Goal: Task Accomplishment & Management: Use online tool/utility

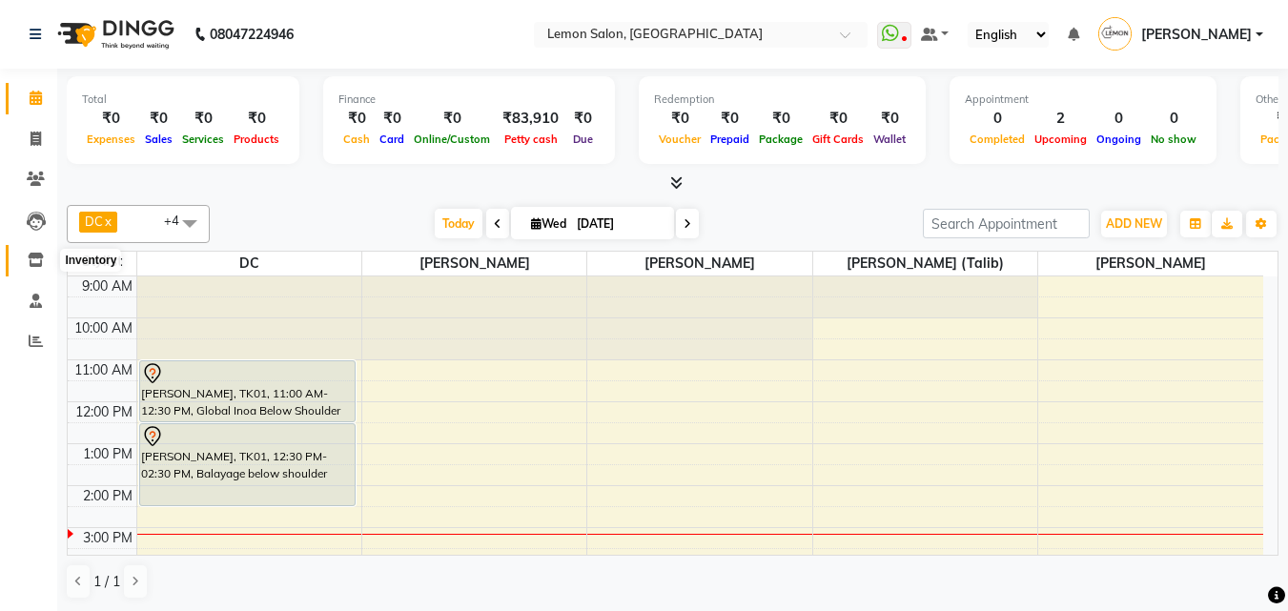
click at [25, 252] on span at bounding box center [35, 261] width 33 height 22
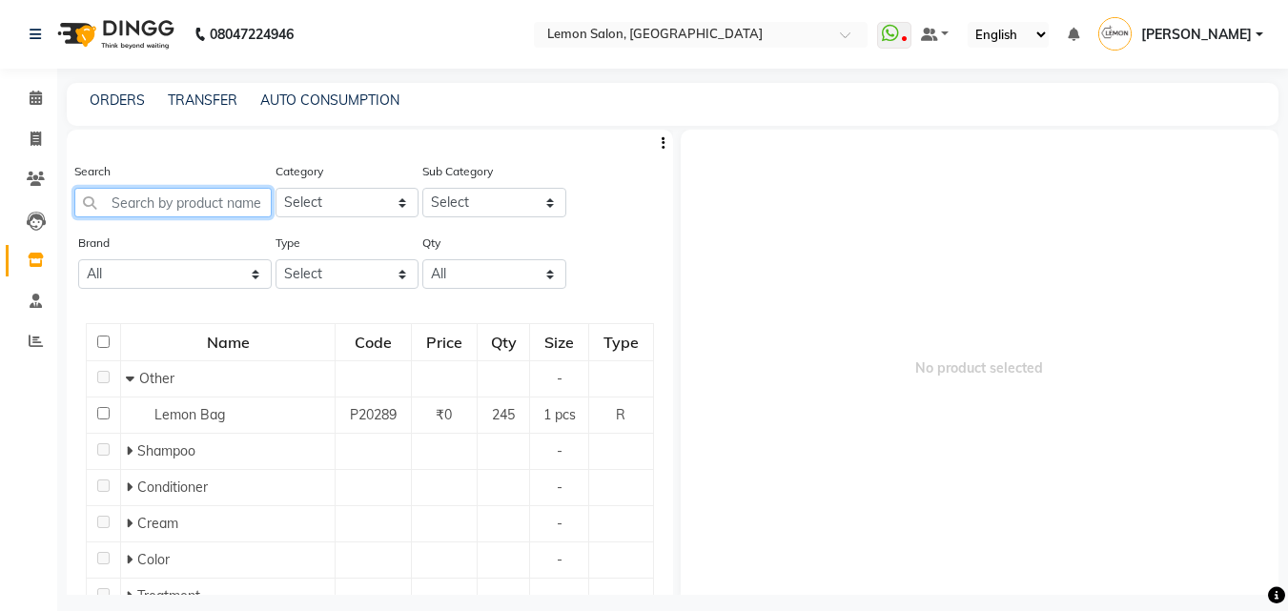
click at [138, 208] on input "text" at bounding box center [172, 203] width 197 height 30
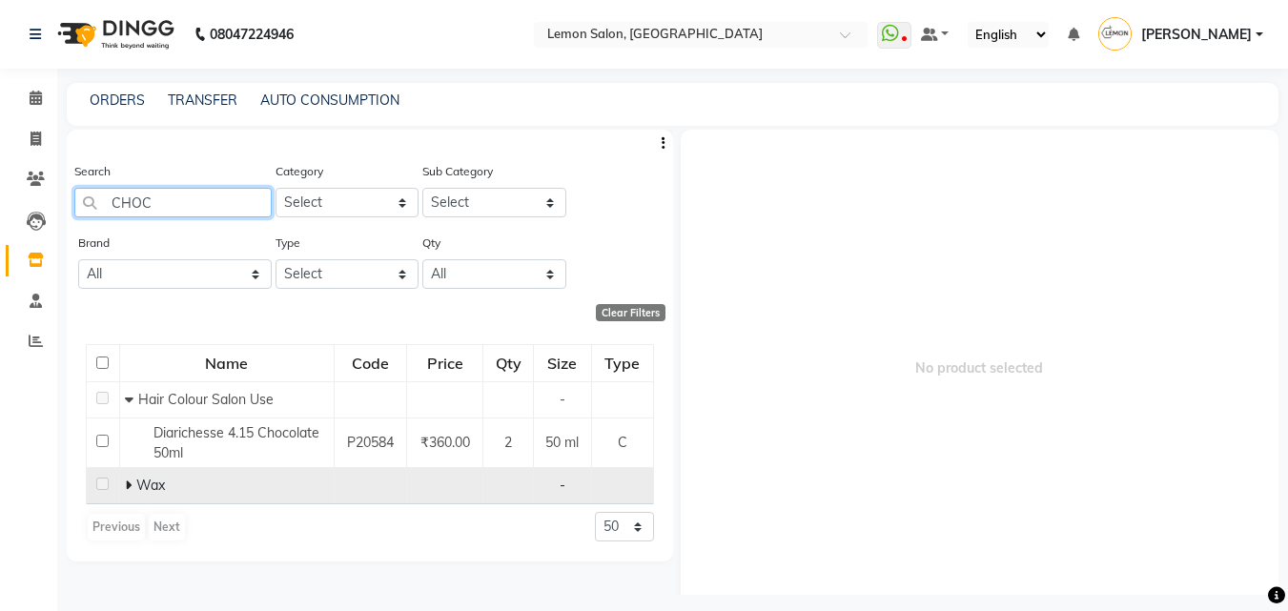
type input "CHOC"
click at [130, 488] on icon at bounding box center [128, 485] width 7 height 13
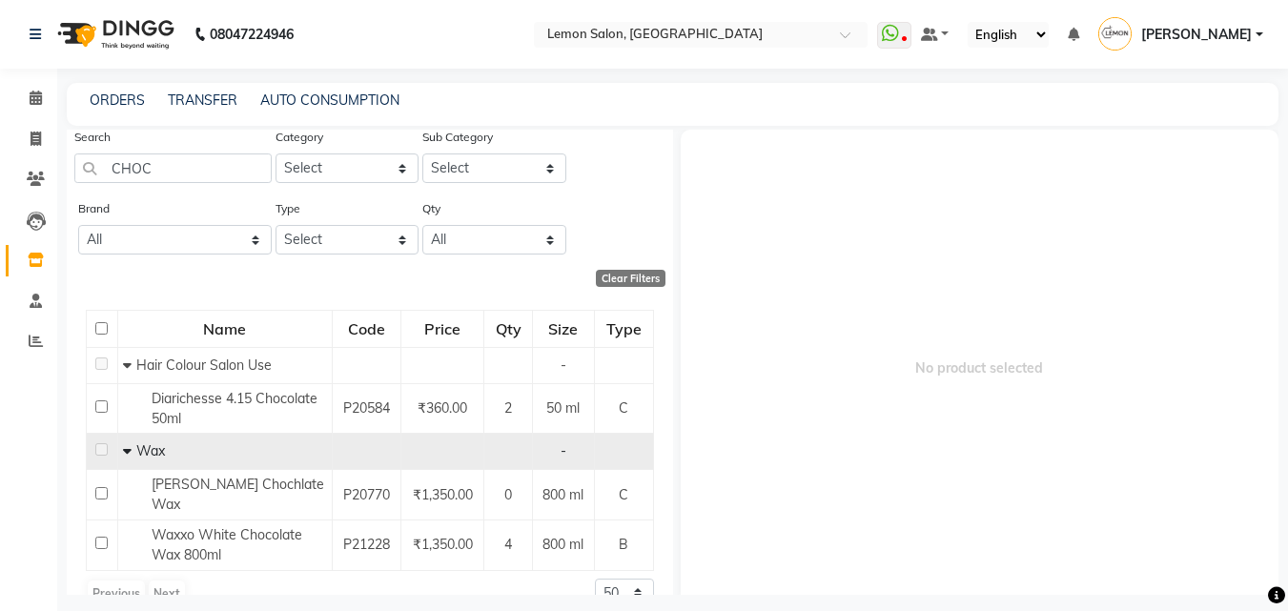
scroll to position [68, 0]
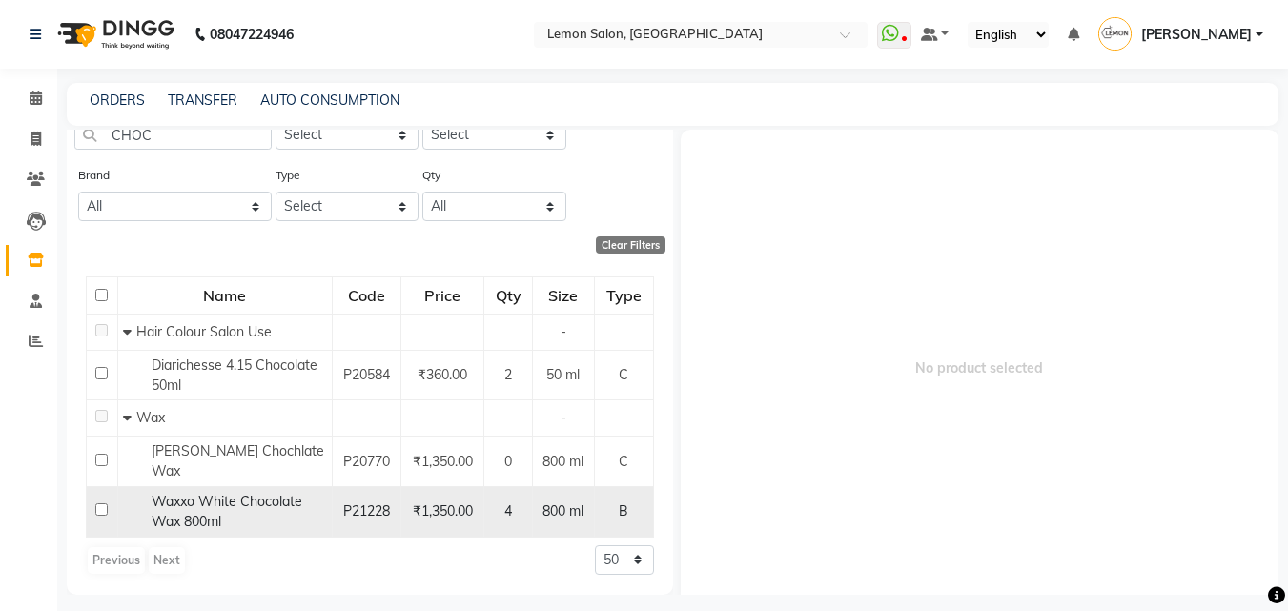
click at [102, 511] on input "checkbox" at bounding box center [101, 509] width 12 height 12
checkbox input "true"
select select
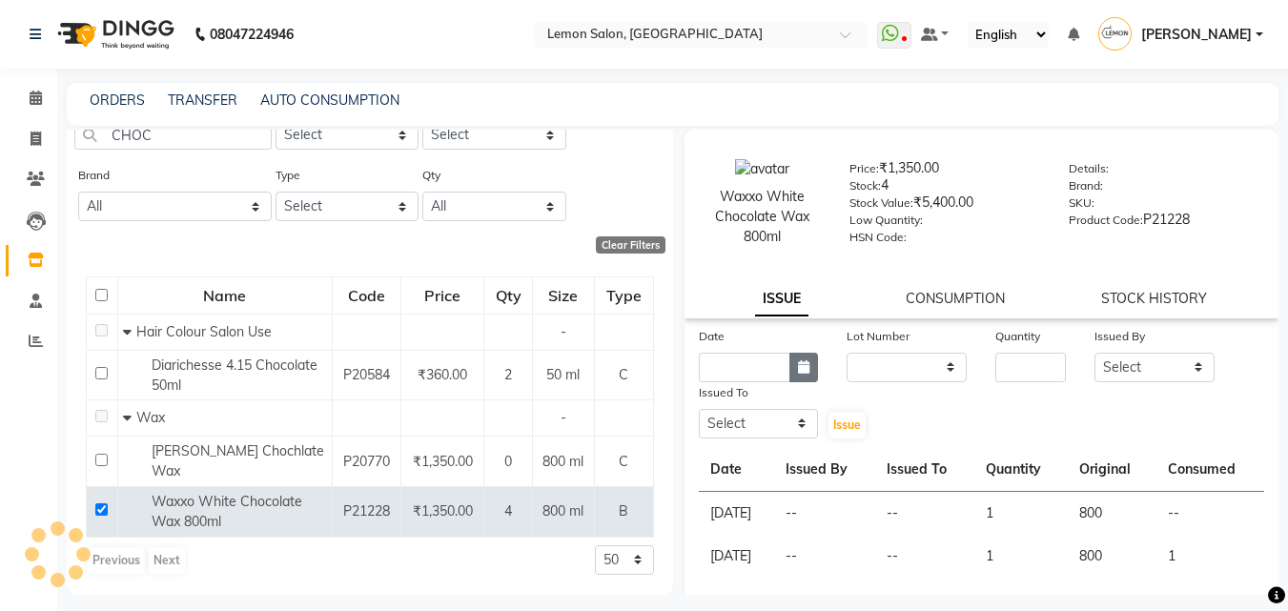
click at [790, 368] on button "button" at bounding box center [803, 368] width 29 height 30
select select "9"
select select "2025"
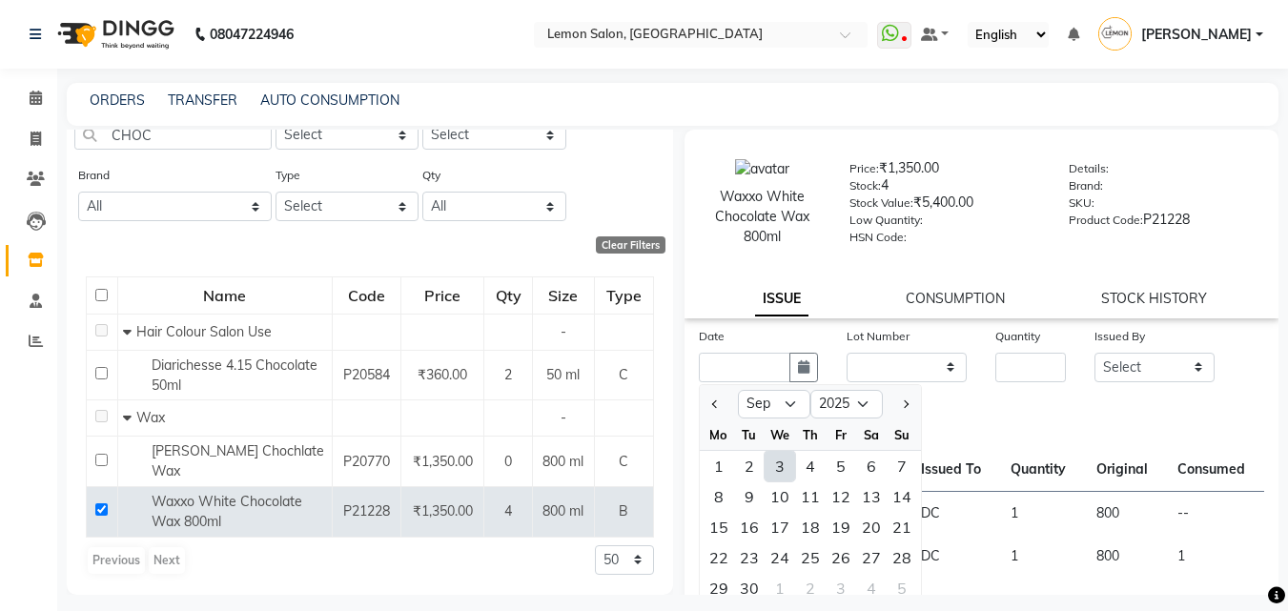
click at [782, 470] on div "3" at bounding box center [780, 466] width 31 height 31
type input "[DATE]"
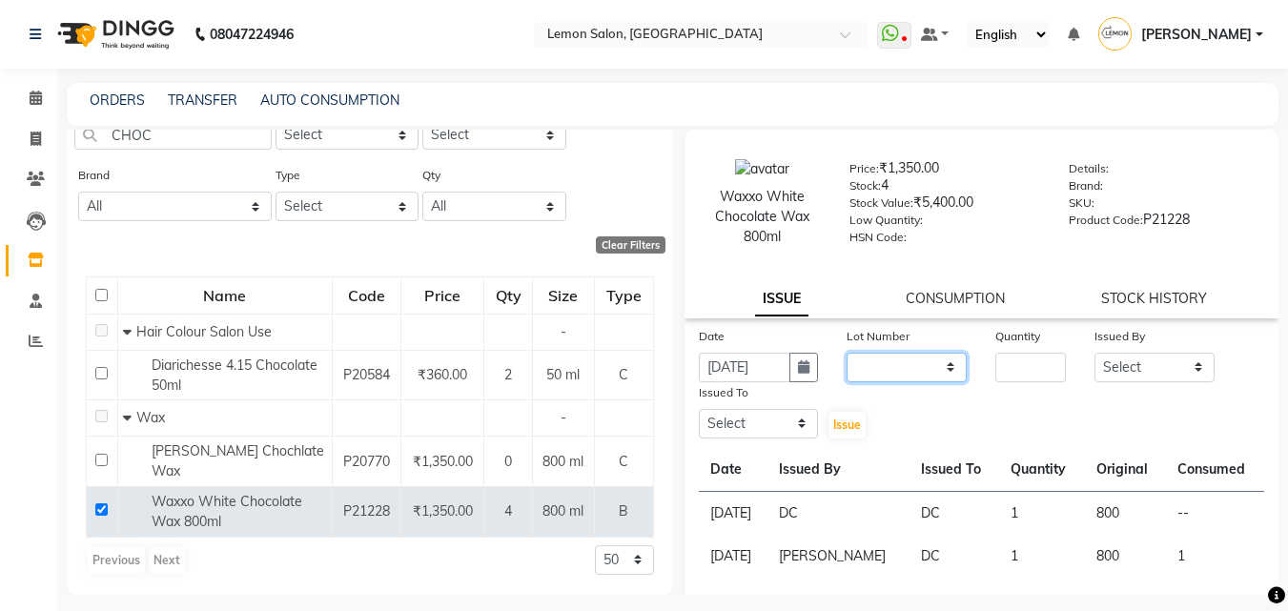
click at [851, 376] on select "None" at bounding box center [907, 368] width 120 height 30
select select "0: null"
click at [847, 353] on select "None" at bounding box center [907, 368] width 120 height 30
click at [995, 365] on input "number" at bounding box center [1030, 368] width 71 height 30
type input "1"
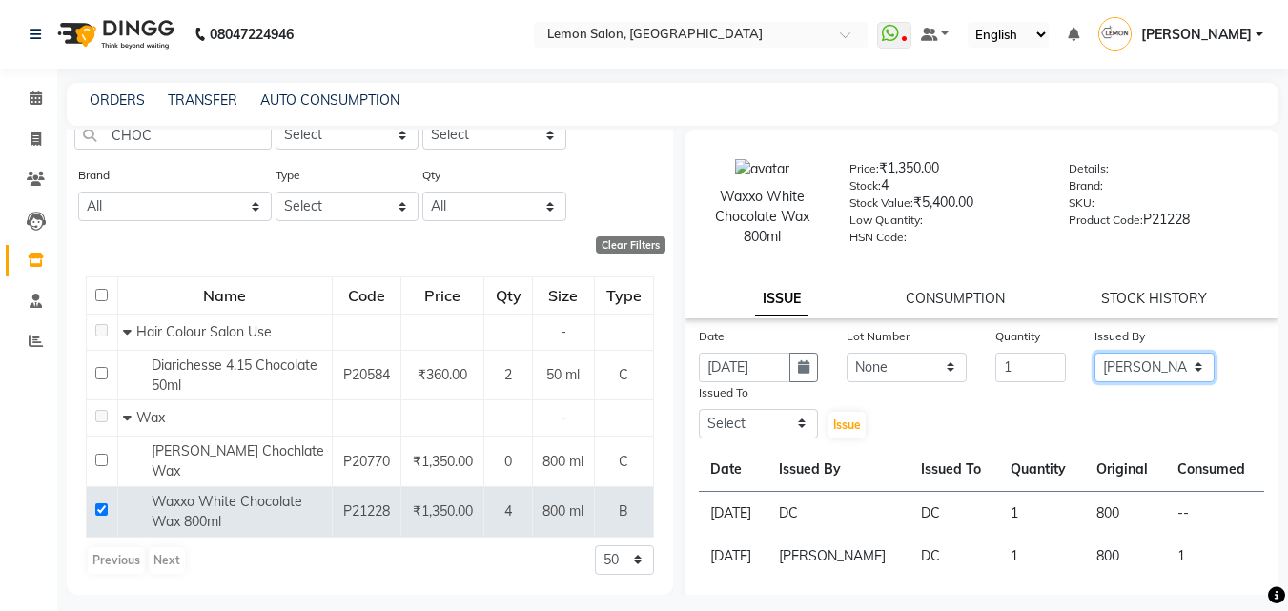
select select "8819"
select select "7880"
click at [834, 425] on span "Issue" at bounding box center [847, 425] width 28 height 14
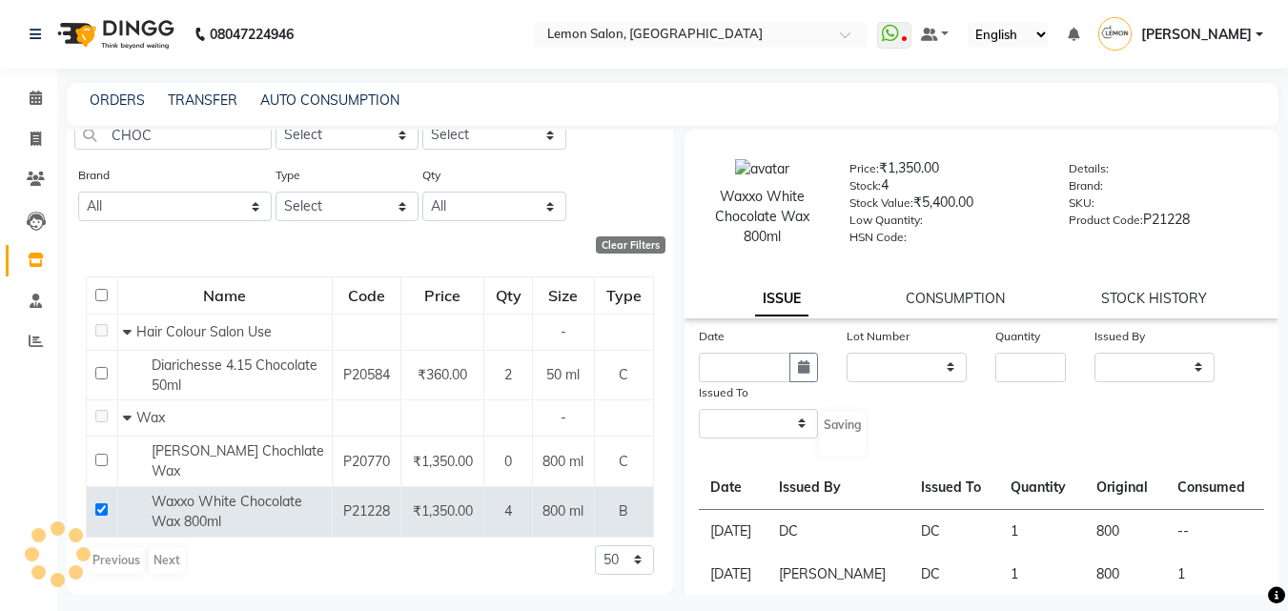
select select
